Goal: Transaction & Acquisition: Book appointment/travel/reservation

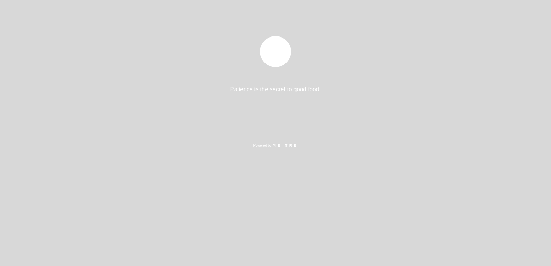
select select "es"
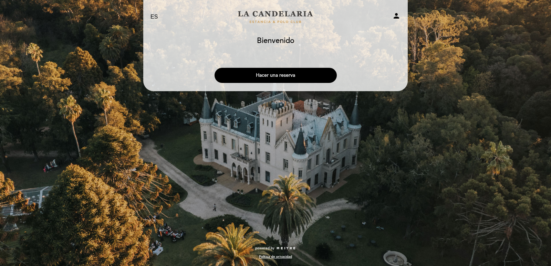
click at [290, 76] on button "Hacer una reserva" at bounding box center [276, 75] width 122 height 15
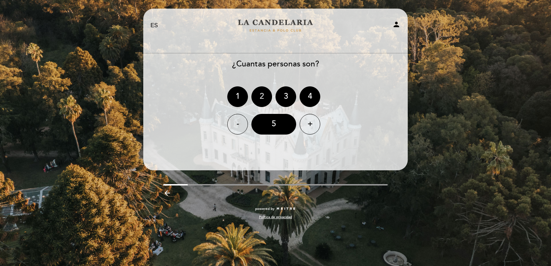
click at [263, 97] on div "2" at bounding box center [262, 96] width 21 height 21
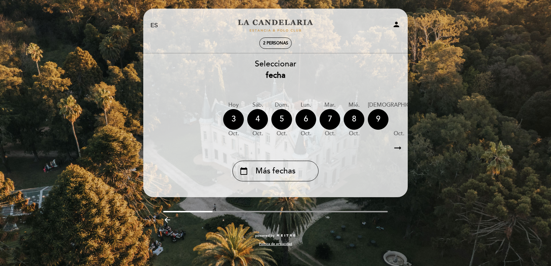
click at [401, 149] on icon "arrow_right_alt" at bounding box center [398, 148] width 10 height 15
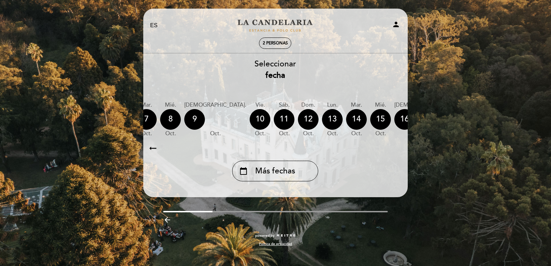
scroll to position [0, 201]
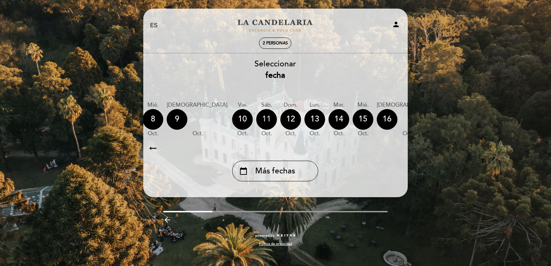
click at [256, 119] on div "11" at bounding box center [266, 119] width 21 height 21
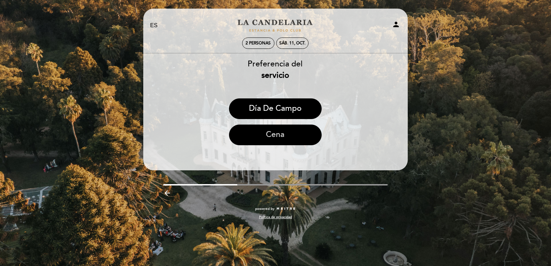
click at [285, 133] on button "Cena" at bounding box center [275, 135] width 93 height 21
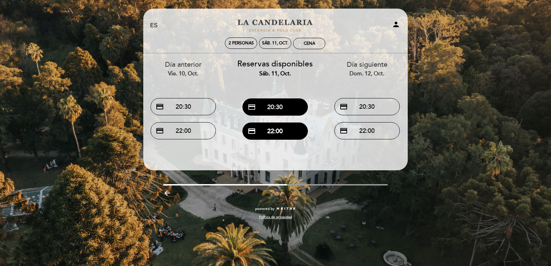
click at [282, 108] on button "credit_card 20:30" at bounding box center [275, 107] width 65 height 17
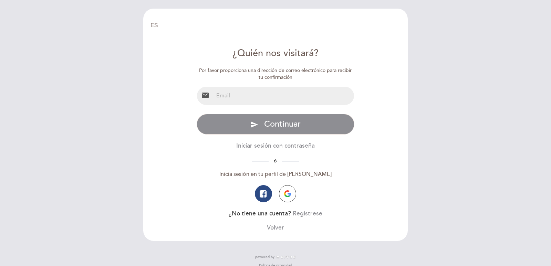
select select "es"
